Goal: Find specific page/section: Find specific page/section

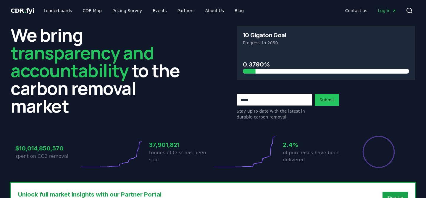
click at [52, 12] on link "Leaderboards" at bounding box center [58, 10] width 38 height 11
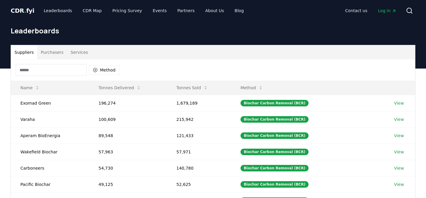
click at [61, 75] on input at bounding box center [51, 70] width 71 height 12
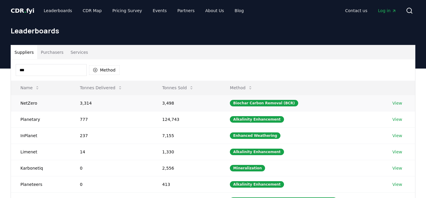
type input "***"
click at [102, 104] on td "3,314" at bounding box center [111, 103] width 82 height 16
click at [30, 104] on td "NetZero" at bounding box center [40, 103] width 59 height 16
click at [67, 101] on td "NetZero" at bounding box center [40, 103] width 59 height 16
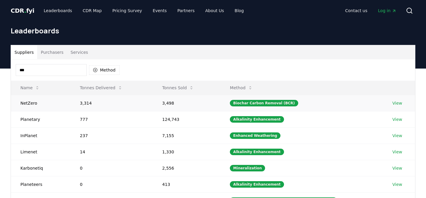
click at [67, 101] on td "NetZero" at bounding box center [40, 103] width 59 height 16
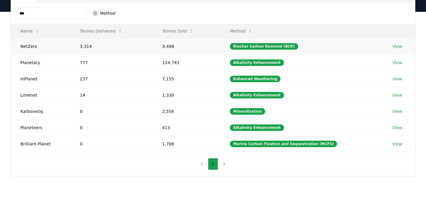
scroll to position [60, 0]
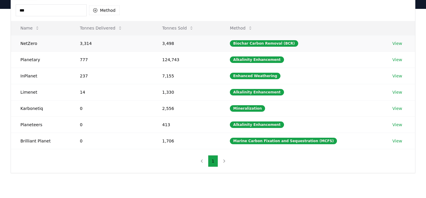
click at [396, 41] on link "View" at bounding box center [397, 44] width 10 height 6
